Goal: Use online tool/utility: Use online tool/utility

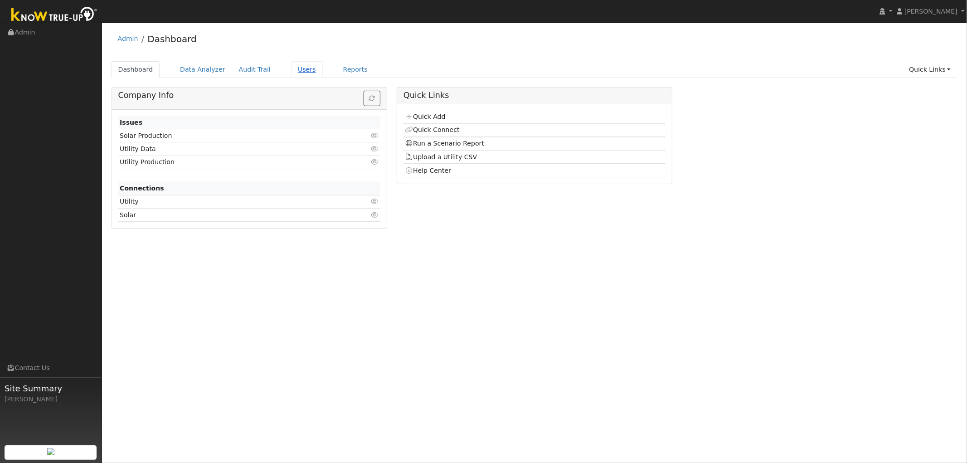
click at [292, 74] on link "Users" at bounding box center [307, 69] width 32 height 17
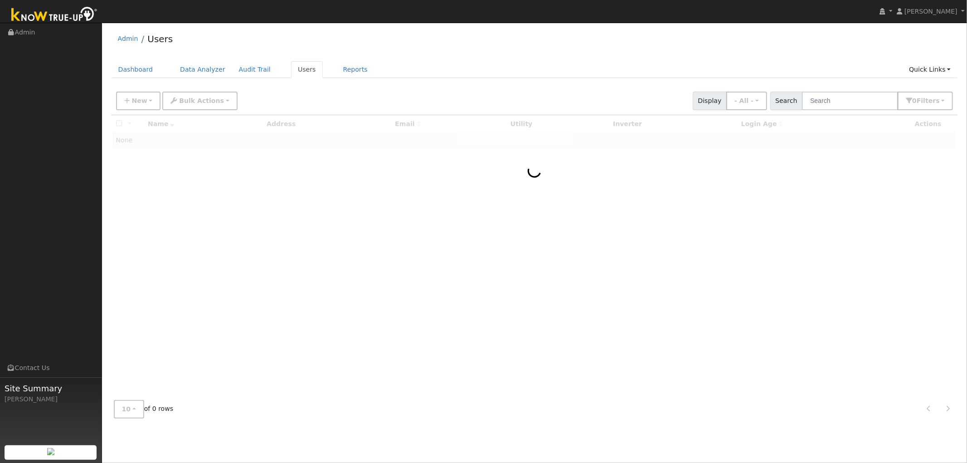
click at [477, 198] on div at bounding box center [535, 254] width 846 height 278
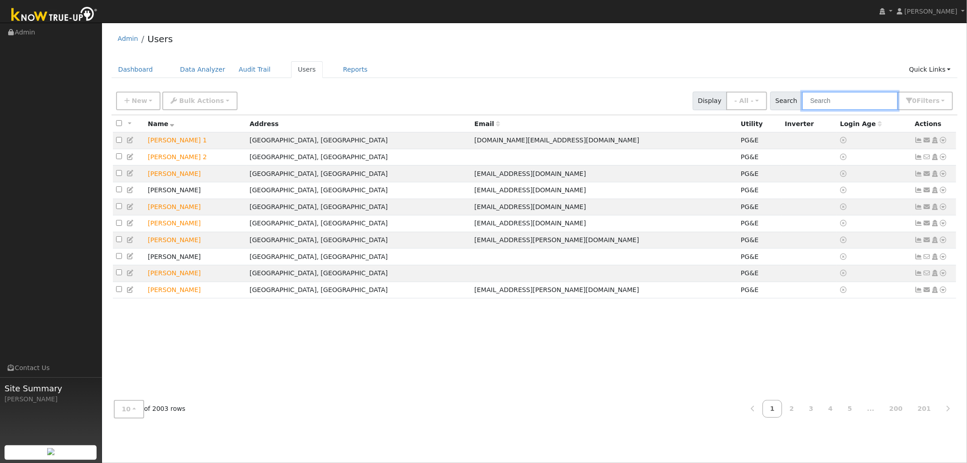
click at [842, 99] on input "text" at bounding box center [850, 101] width 96 height 19
type input "[PERSON_NAME]"
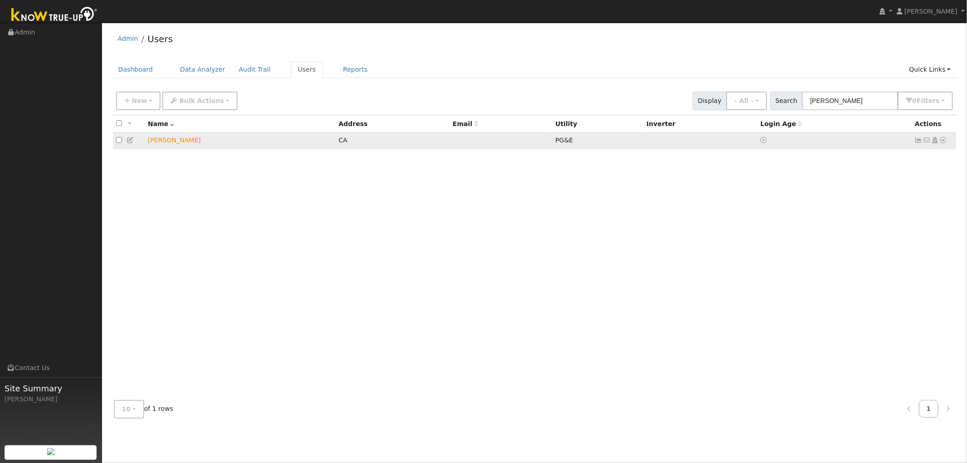
click at [941, 142] on icon at bounding box center [943, 140] width 8 height 6
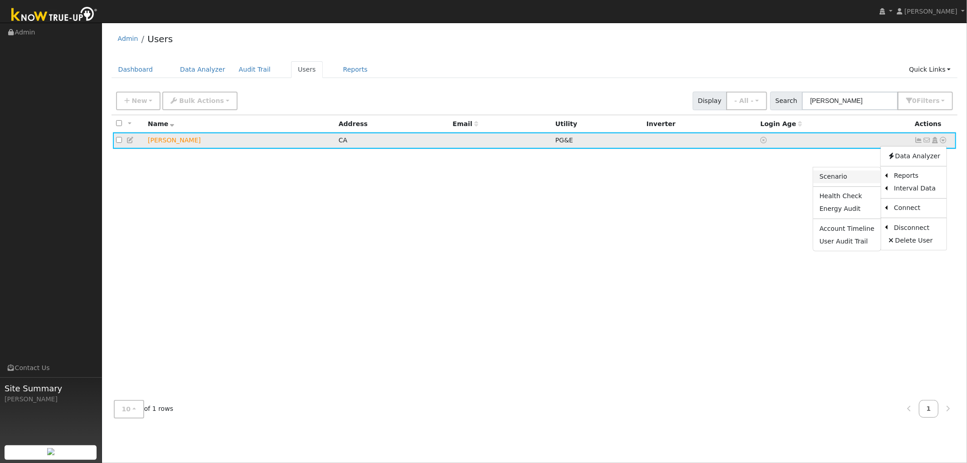
click at [853, 178] on link "Scenario" at bounding box center [847, 176] width 68 height 13
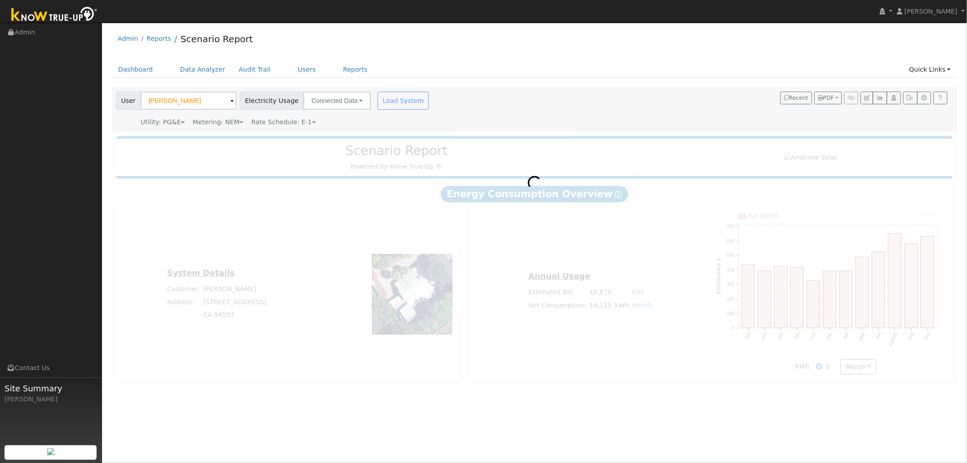
click at [392, 102] on div "Load System" at bounding box center [404, 101] width 57 height 18
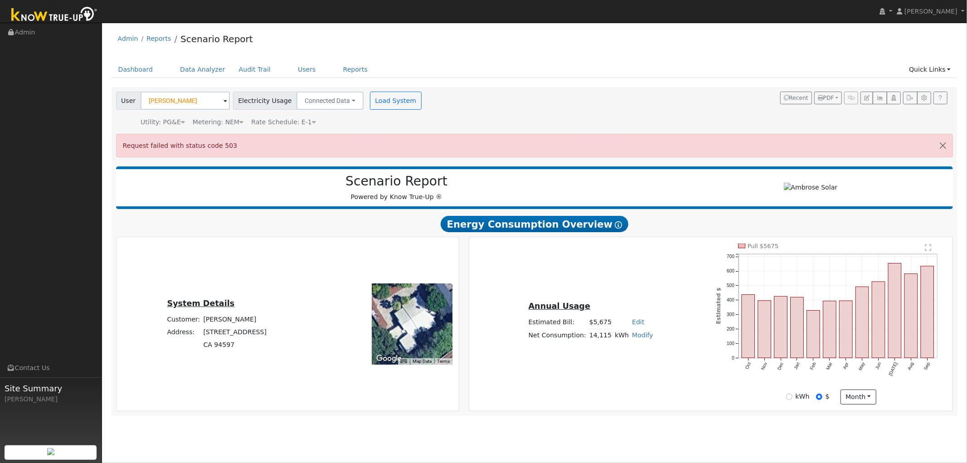
click at [587, 276] on div "Annual Usage Estimated Bill: $5,675 Edit Estimated Bill $ Annual Net Consumptio…" at bounding box center [710, 323] width 480 height 161
click at [944, 143] on button "button" at bounding box center [942, 145] width 19 height 22
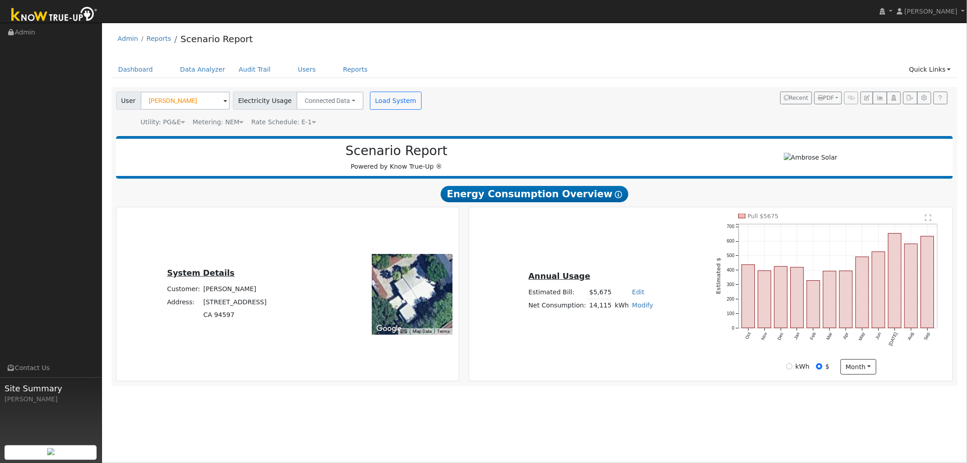
click at [564, 364] on div "Annual Usage Estimated Bill: $5,675 Edit Estimated Bill $ Annual Net Consumptio…" at bounding box center [710, 293] width 480 height 161
click at [368, 87] on div "User Agnes Chester Account Default Account Default Account 241 Las Juntas Way, …" at bounding box center [535, 109] width 846 height 44
click at [312, 124] on icon at bounding box center [314, 122] width 4 height 6
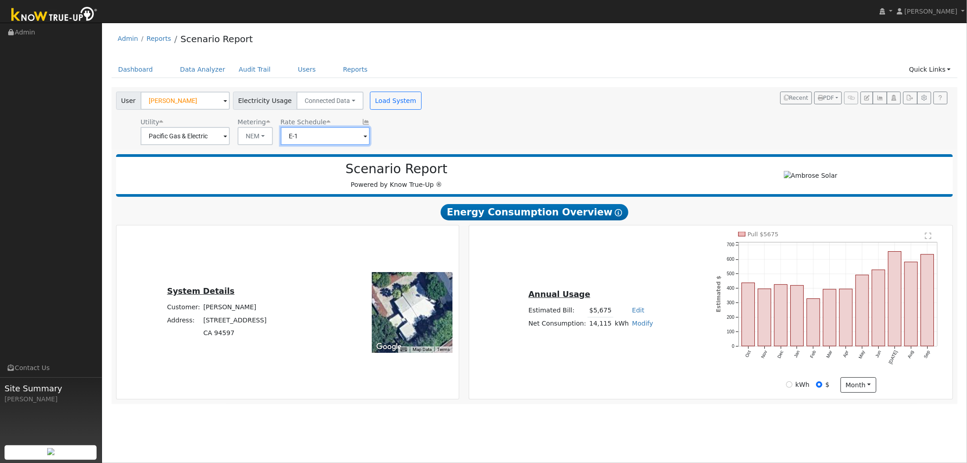
click at [312, 138] on input "E-1" at bounding box center [325, 136] width 89 height 18
click at [350, 138] on input "E-1" at bounding box center [325, 136] width 89 height 18
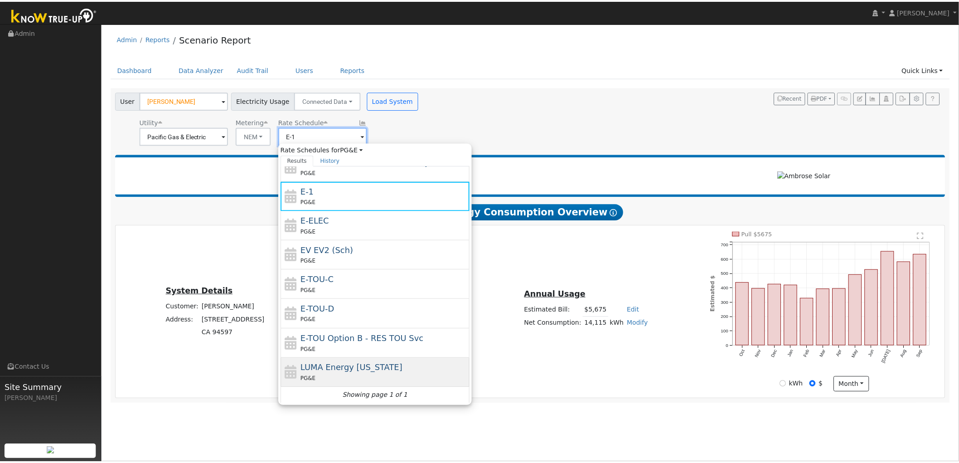
scroll to position [160, 0]
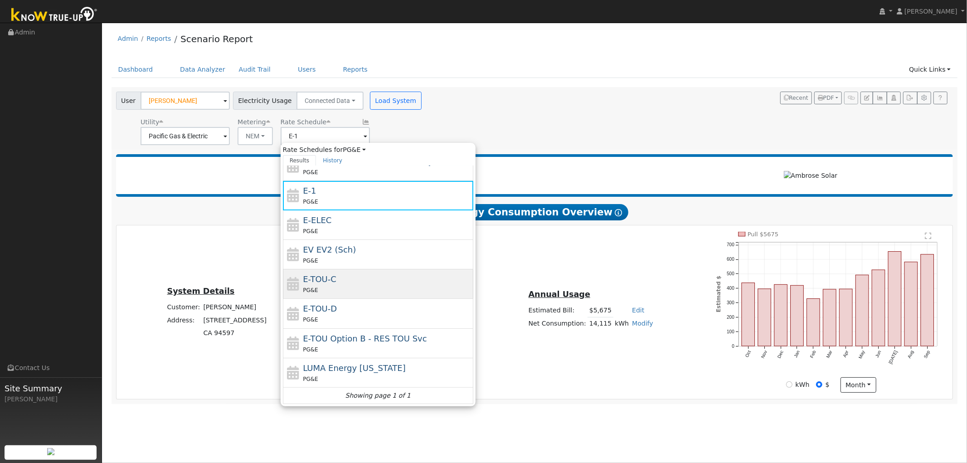
click at [328, 283] on span "E-TOU-C" at bounding box center [320, 279] width 34 height 10
type input "E-TOU-C"
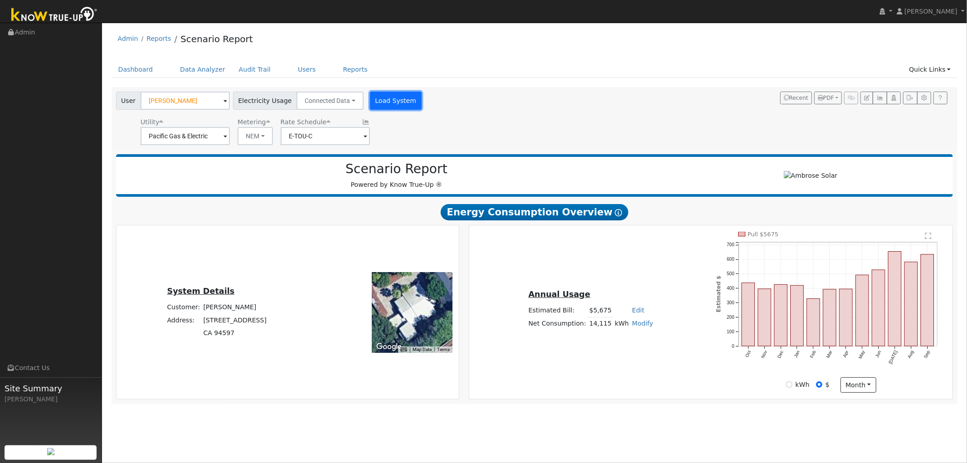
click at [375, 97] on button "Load System" at bounding box center [396, 101] width 52 height 18
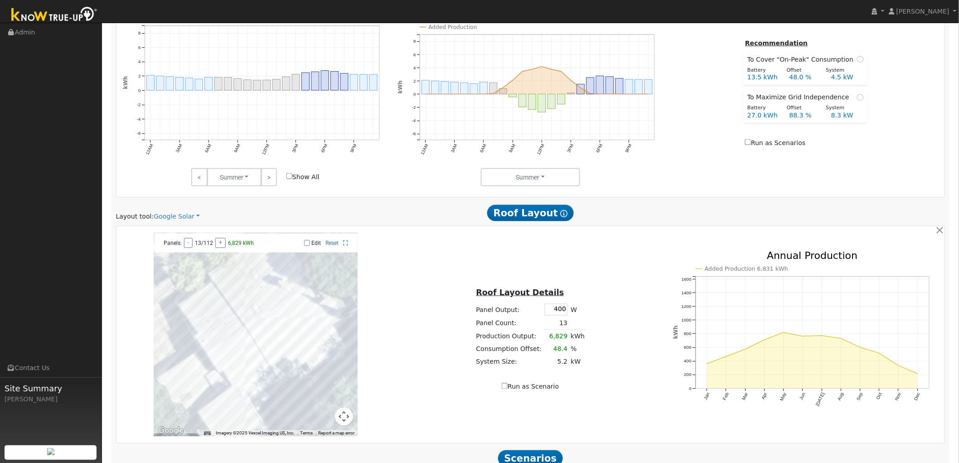
scroll to position [505, 0]
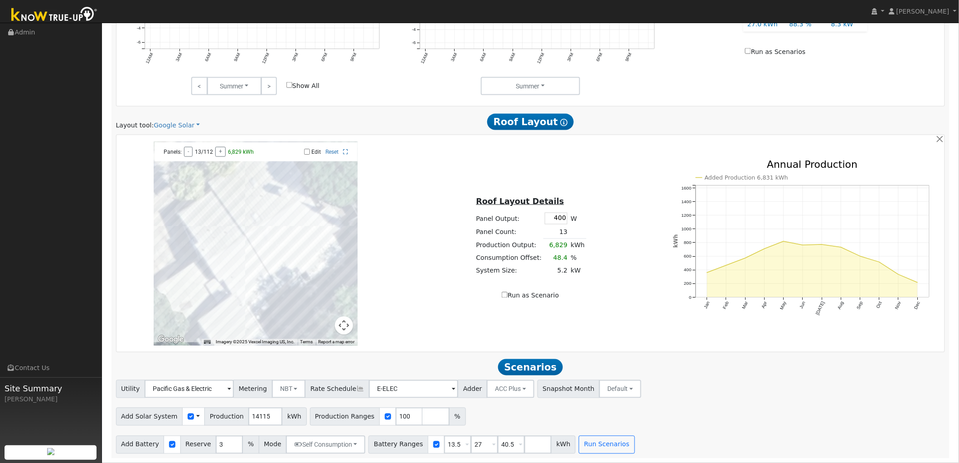
click at [192, 419] on div "Use CSV Data" at bounding box center [193, 416] width 23 height 18
click at [196, 418] on span at bounding box center [198, 417] width 4 height 10
click at [216, 441] on ul "Use CSV Data" at bounding box center [221, 432] width 64 height 20
click at [196, 418] on span at bounding box center [198, 417] width 4 height 10
click at [203, 431] on link "Use CSV Data" at bounding box center [221, 432] width 63 height 13
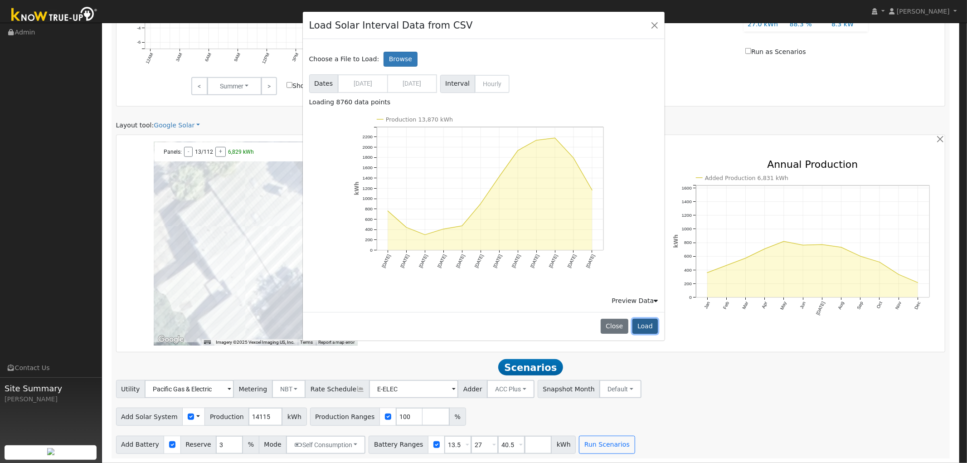
click at [646, 324] on button "Load" at bounding box center [645, 326] width 26 height 15
type input "13870"
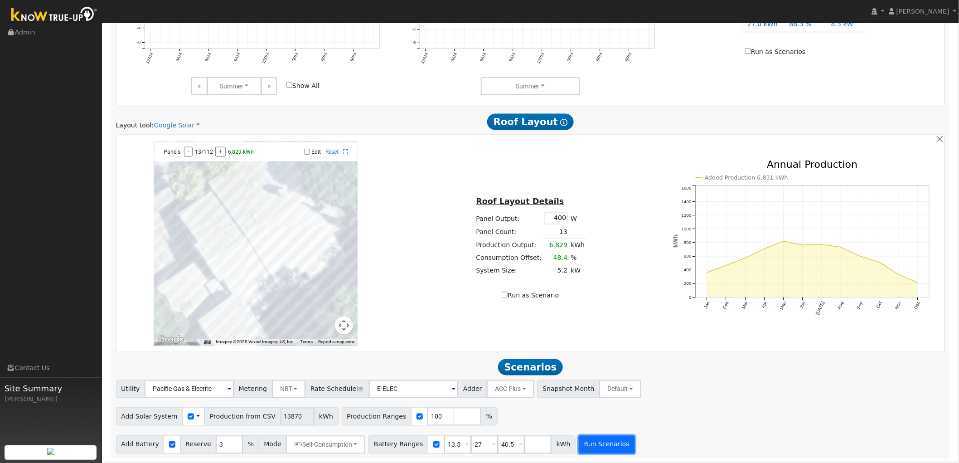
click at [580, 441] on button "Run Scenarios" at bounding box center [607, 445] width 56 height 18
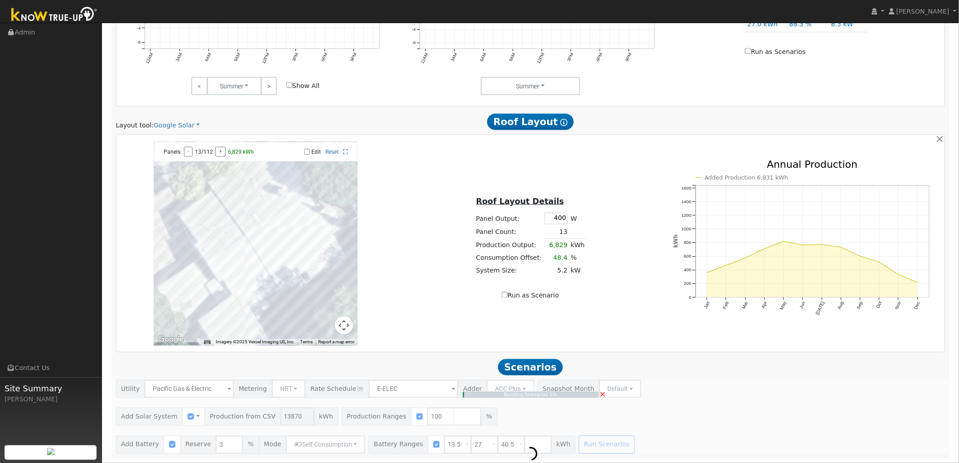
type input "9.2"
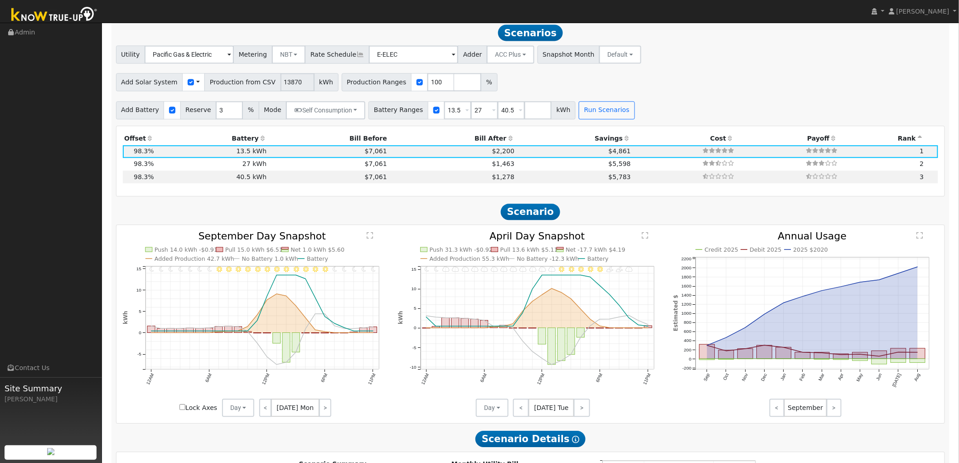
scroll to position [837, 0]
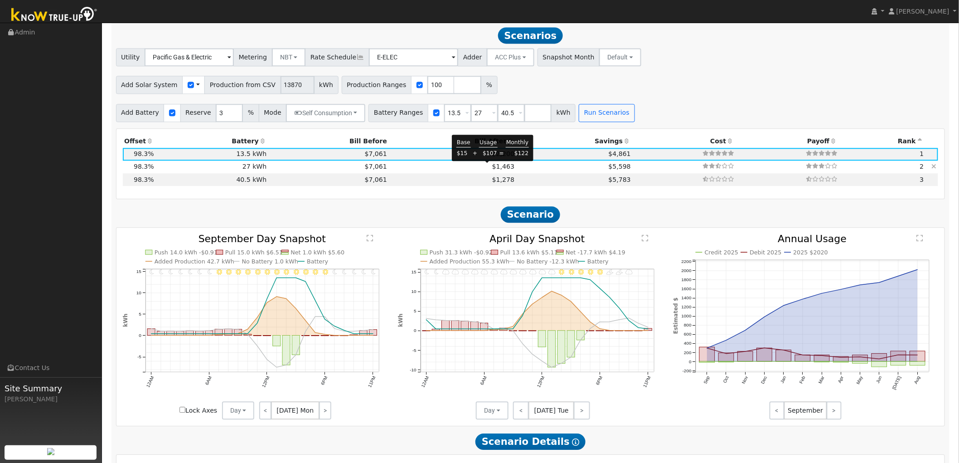
click at [492, 170] on span "$1,463" at bounding box center [503, 166] width 22 height 7
type input "$32,400"
type input "$19,429"
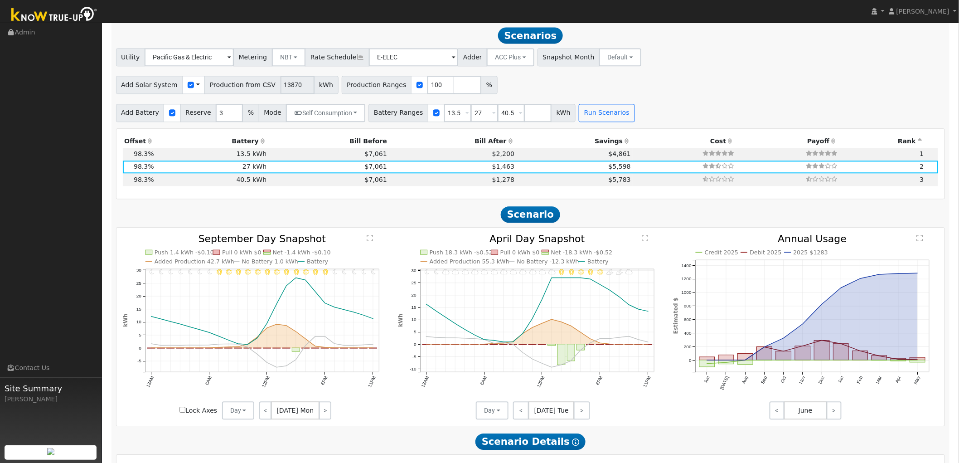
click at [196, 87] on span at bounding box center [198, 85] width 4 height 10
click at [202, 97] on link "Use CSV Data" at bounding box center [221, 100] width 63 height 13
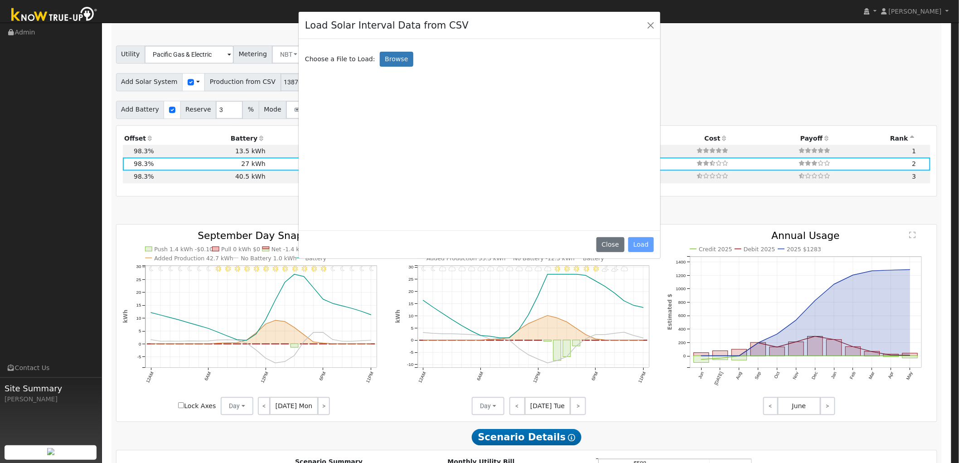
scroll to position [840, 0]
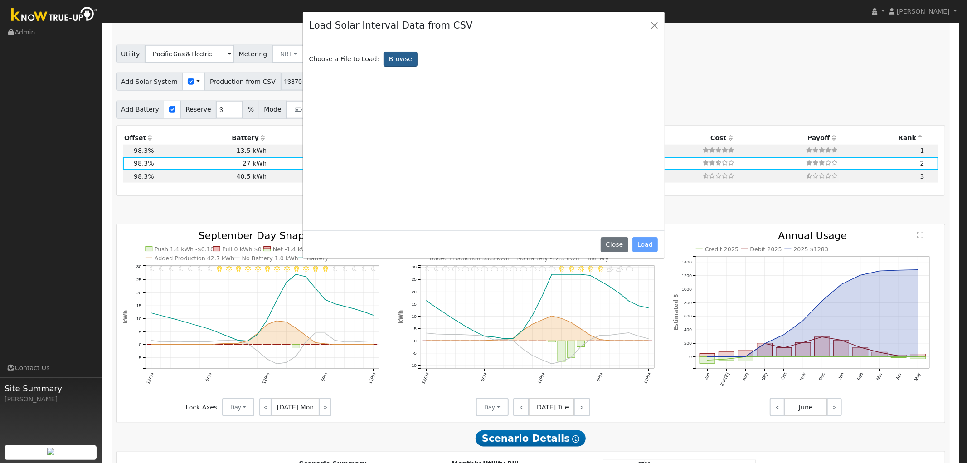
click at [391, 52] on label "Browse" at bounding box center [400, 59] width 34 height 15
click at [0, 0] on input "Browse" at bounding box center [0, 0] width 0 height 0
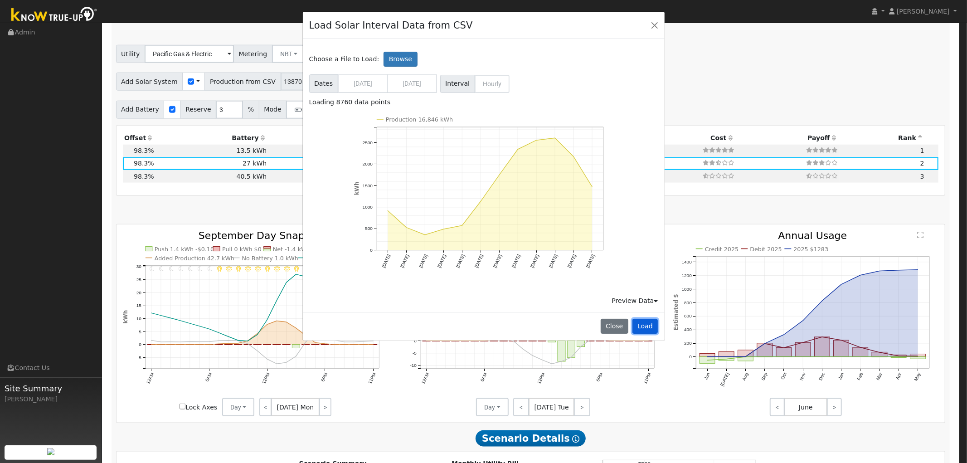
click at [645, 320] on button "Load" at bounding box center [645, 326] width 26 height 15
type input "16846"
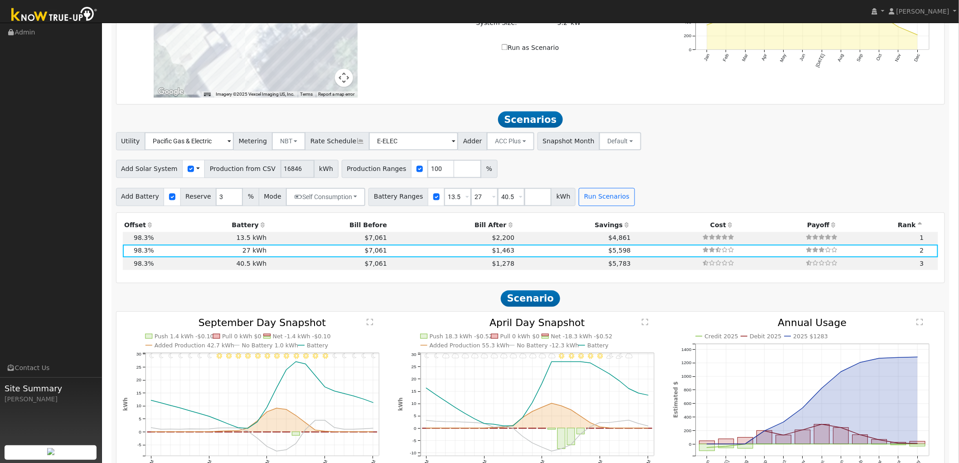
scroll to position [755, 0]
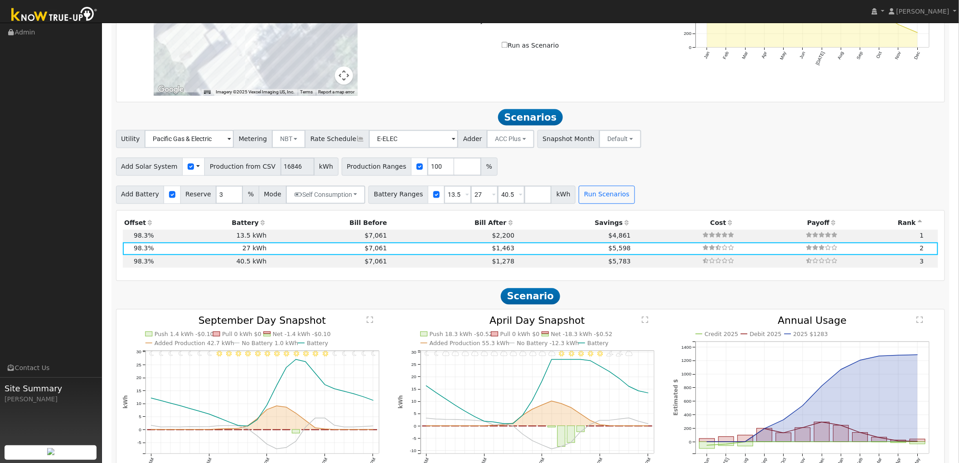
click at [192, 167] on div "Use CSV Data" at bounding box center [193, 166] width 23 height 18
click at [589, 194] on button "Run Scenarios" at bounding box center [607, 194] width 56 height 18
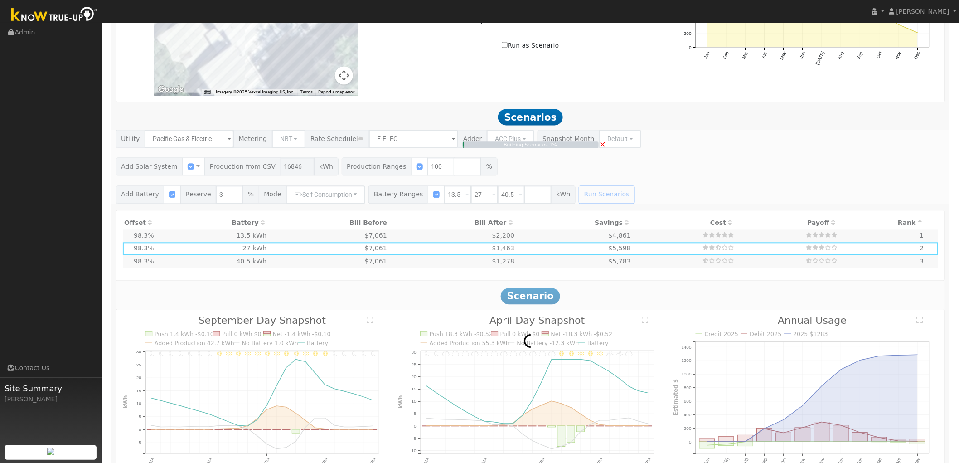
type input "11.2"
type input "$39,307"
type input "$16,200"
type input "$16,652"
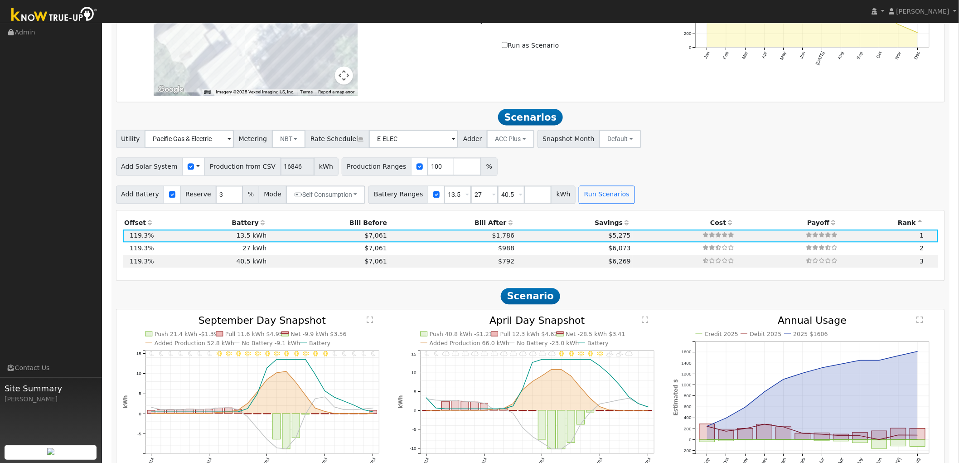
scroll to position [837, 0]
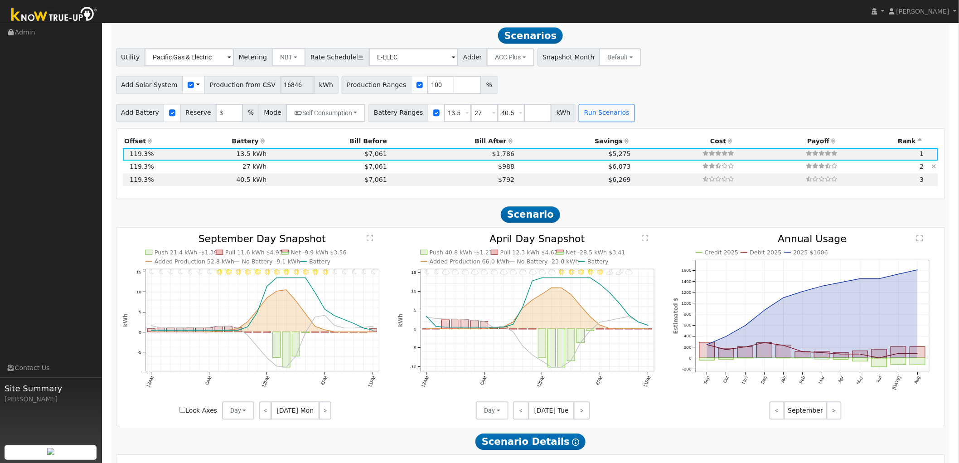
click at [458, 168] on td "$988" at bounding box center [452, 166] width 127 height 13
type input "$32,400"
type input "$21,512"
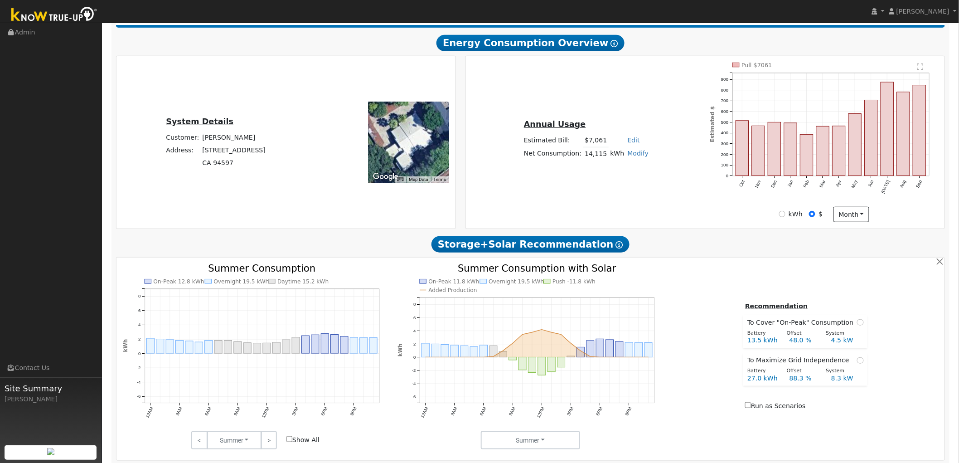
scroll to position [0, 0]
